Goal: Transaction & Acquisition: Purchase product/service

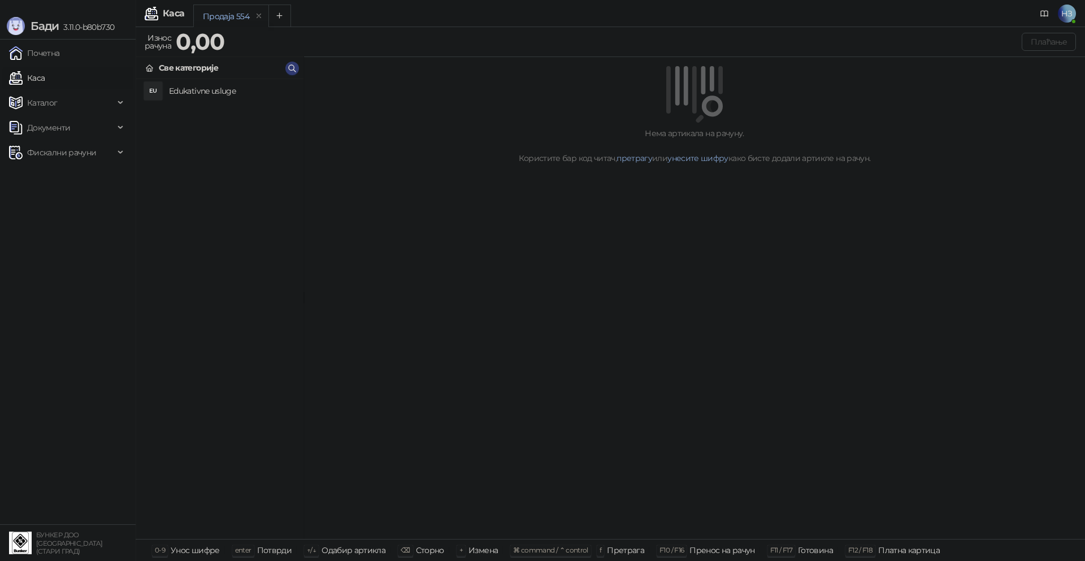
click at [184, 88] on h4 "Edukativne usluge" at bounding box center [231, 91] width 125 height 18
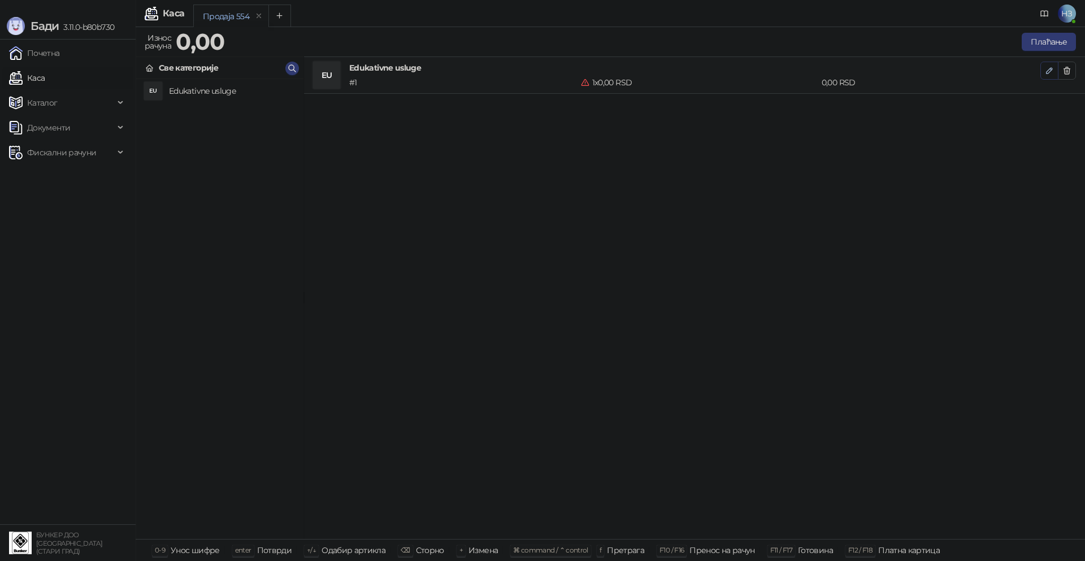
click at [1052, 70] on icon "button" at bounding box center [1049, 70] width 9 height 9
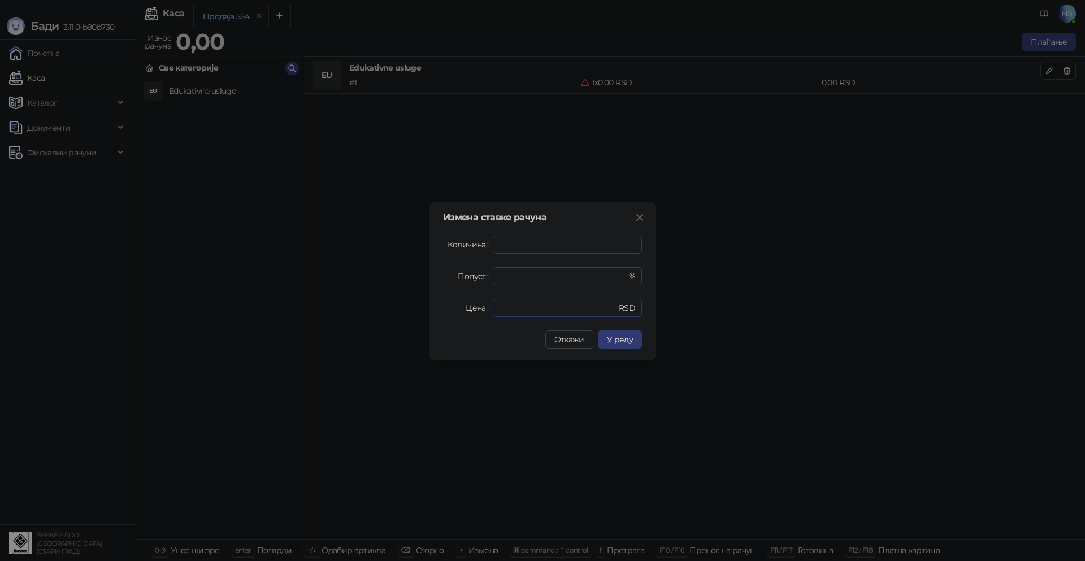
drag, startPoint x: 540, startPoint y: 310, endPoint x: 468, endPoint y: 309, distance: 71.8
click at [468, 308] on div "Цена * RSD" at bounding box center [542, 308] width 199 height 18
type input "****"
click at [621, 345] on button "У реду" at bounding box center [620, 340] width 44 height 18
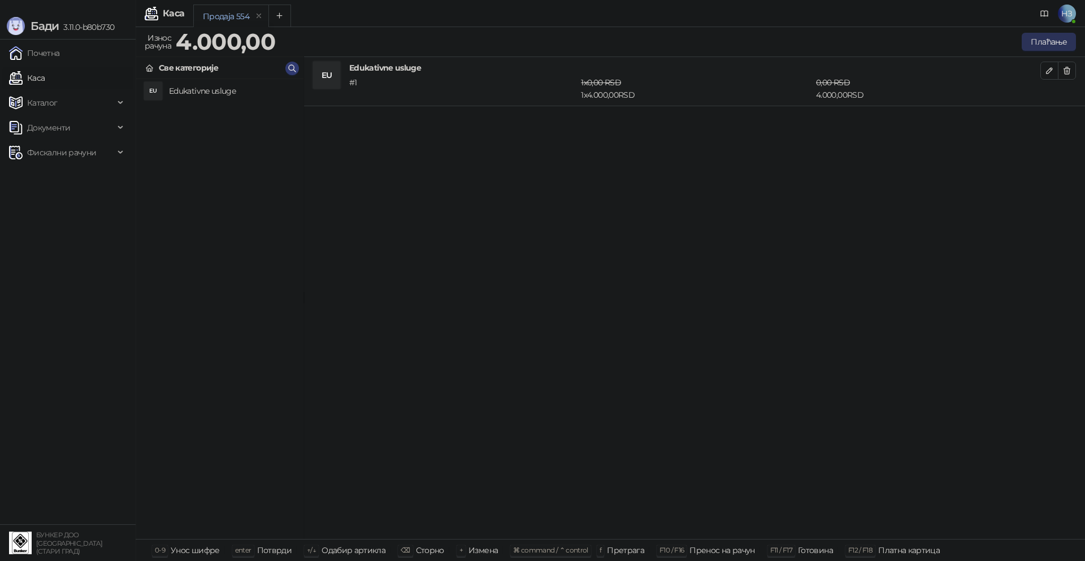
click at [1057, 45] on button "Плаћање" at bounding box center [1049, 42] width 54 height 18
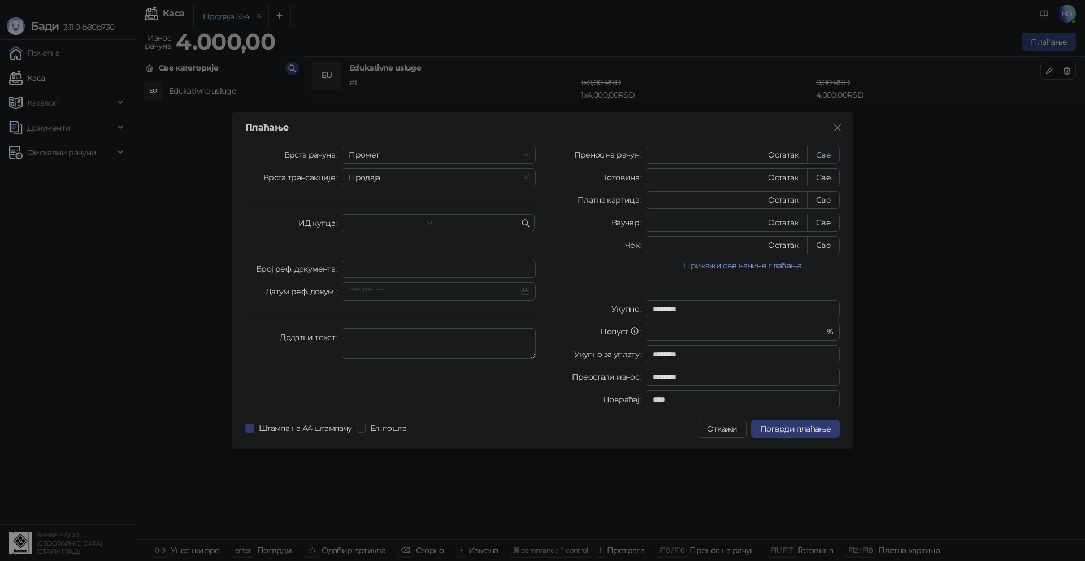
click at [837, 151] on button "Све" at bounding box center [823, 155] width 33 height 18
type input "****"
click at [811, 438] on div "Плаћање Врста рачуна Промет Врста трансакције Продаја ИД купца Број реф. докуме…" at bounding box center [543, 280] width 622 height 337
click at [798, 432] on span "Потврди плаћање" at bounding box center [795, 429] width 71 height 10
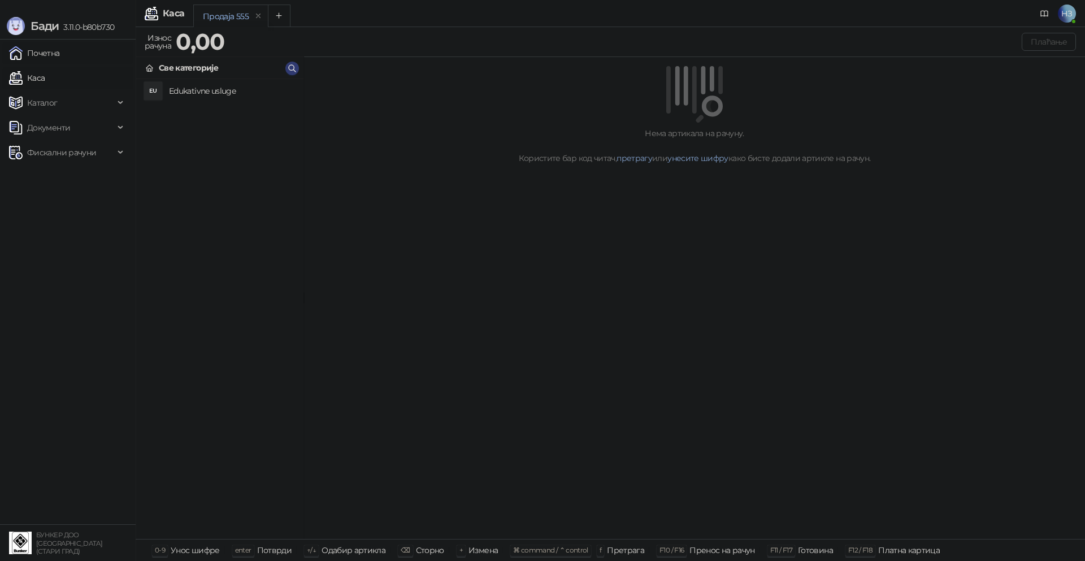
click at [56, 53] on link "Почетна" at bounding box center [34, 53] width 51 height 23
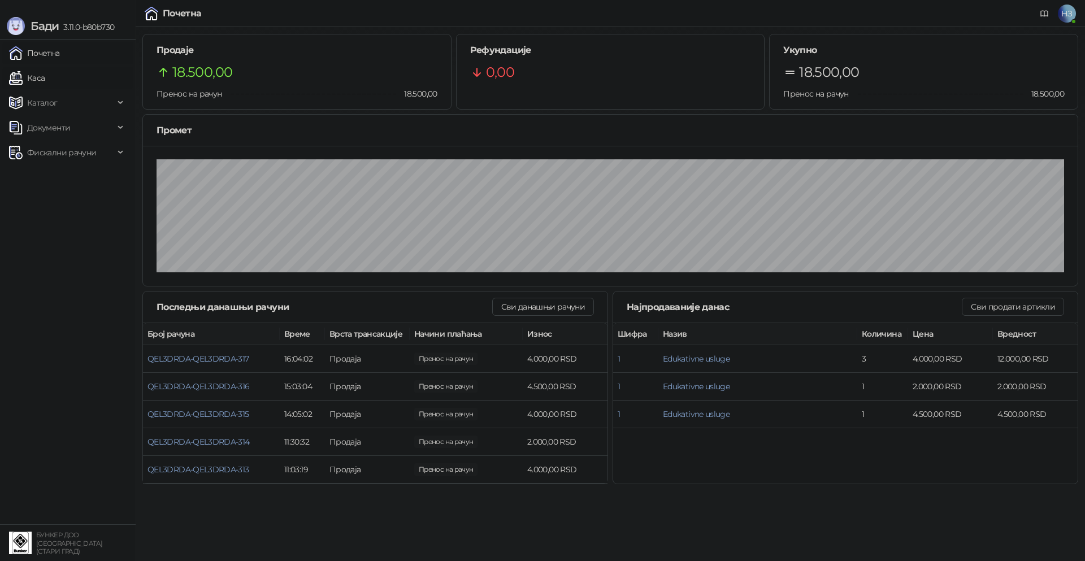
click at [42, 79] on link "Каса" at bounding box center [27, 78] width 36 height 23
